Goal: Task Accomplishment & Management: Complete application form

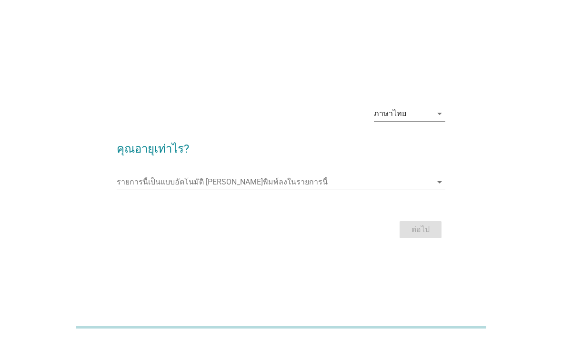
click at [221, 190] on input "รายการนี้เป็นแบบอัตโนมัติ คุณสามารถพิมพ์ลงในรายการนี้" at bounding box center [275, 182] width 316 height 15
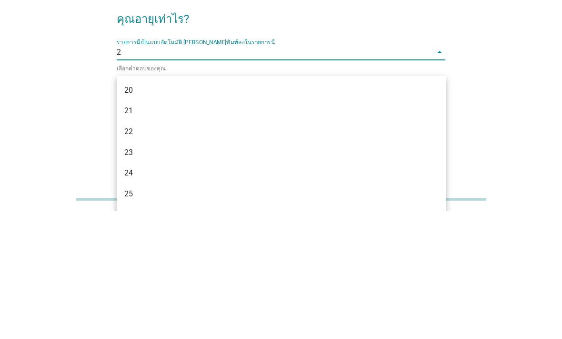
type input "21"
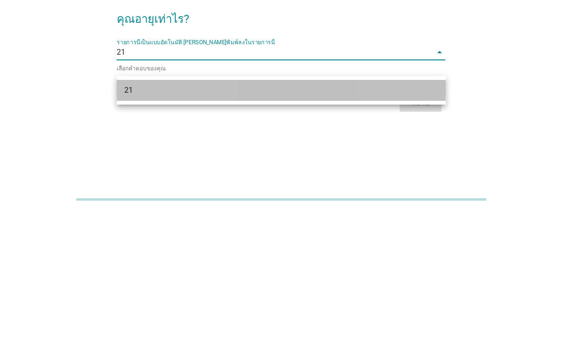
click at [229, 208] on div "21" at bounding box center [281, 218] width 329 height 21
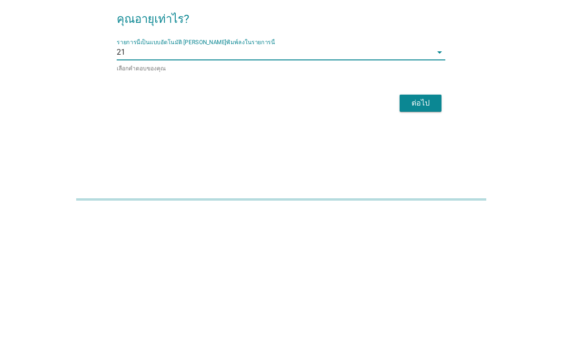
click at [420, 223] on button "ต่อไป" at bounding box center [420, 231] width 42 height 17
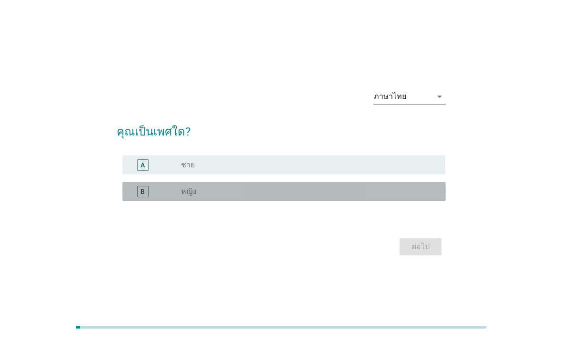
click at [299, 197] on div "radio_button_unchecked หญิง" at bounding box center [305, 192] width 249 height 10
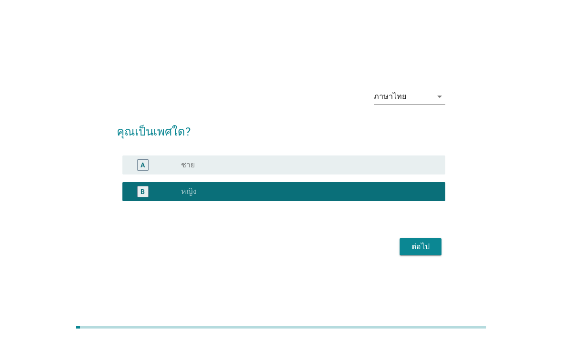
click at [419, 256] on button "ต่อไป" at bounding box center [420, 247] width 42 height 17
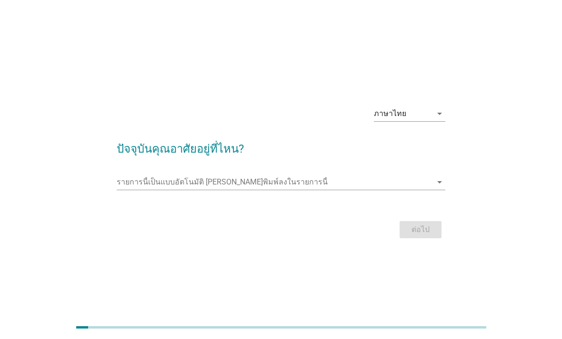
click at [425, 180] on form "ปัจจุบันคุณอาศัยอยู่ที่ไหน? รายการนี้เป็นแบบอัตโนมัติ [PERSON_NAME]พิมพ์ลงในราย…" at bounding box center [281, 186] width 329 height 110
click at [431, 190] on input "รายการนี้เป็นแบบอัตโนมัติ คุณสามารถพิมพ์ลงในรายการนี้" at bounding box center [275, 182] width 316 height 15
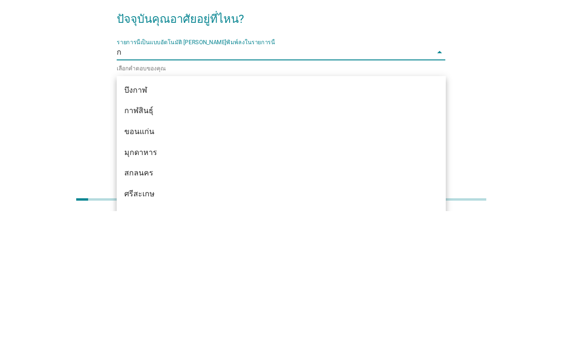
type input "กร"
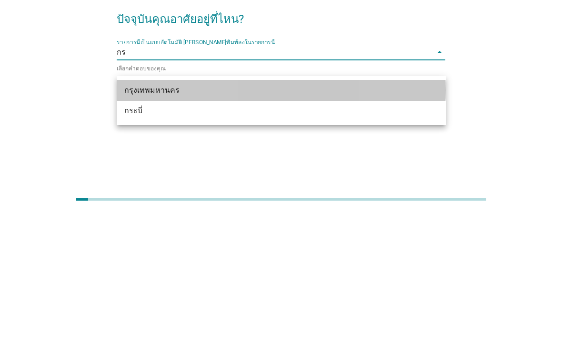
click at [241, 213] on div "กรุงเทพมหานคร" at bounding box center [268, 218] width 288 height 11
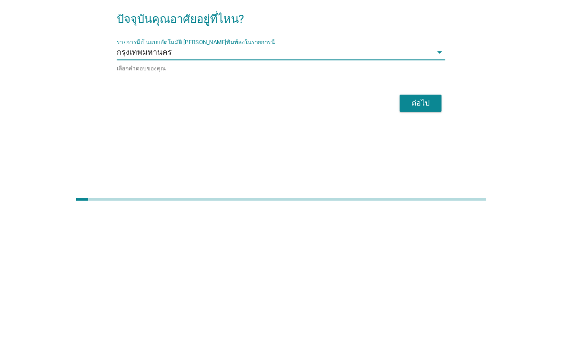
click at [429, 226] on div "ต่อไป" at bounding box center [420, 231] width 27 height 11
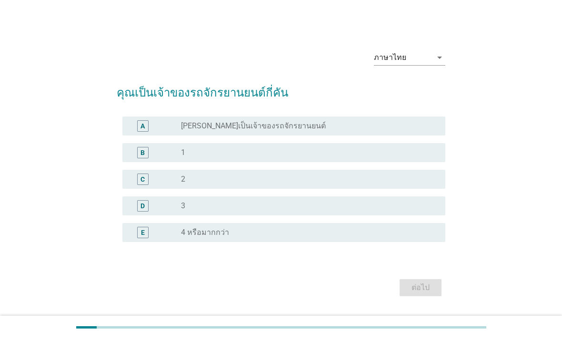
click at [345, 136] on div "A radio_button_unchecked [PERSON_NAME]เป็นเจ้าของรถจักรยานยนต์" at bounding box center [283, 126] width 323 height 19
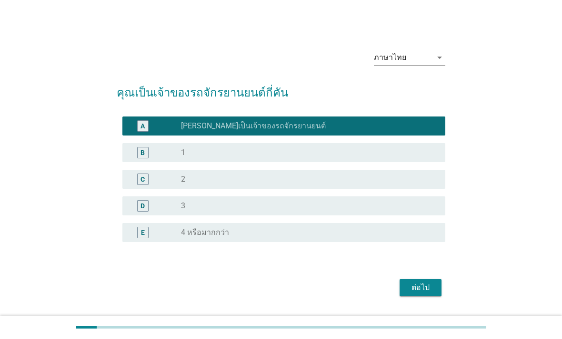
click at [419, 296] on button "ต่อไป" at bounding box center [420, 287] width 42 height 17
